Goal: Find specific page/section: Find specific page/section

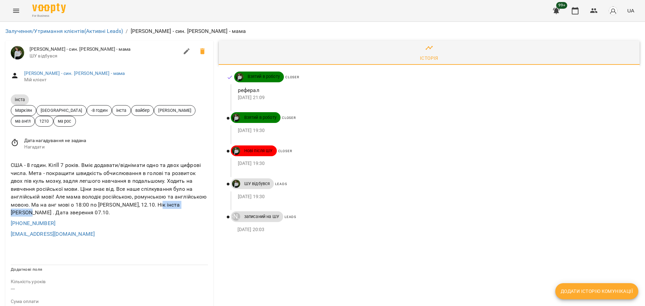
drag, startPoint x: 155, startPoint y: 207, endPoint x: 192, endPoint y: 208, distance: 37.3
click at [192, 208] on div "США - 8 годин. Kirill 7 років. Вміє додавати/віднімати одно та двох цифрові чис…" at bounding box center [109, 189] width 200 height 58
copy div "Elena Cheptene"
